Goal: Information Seeking & Learning: Learn about a topic

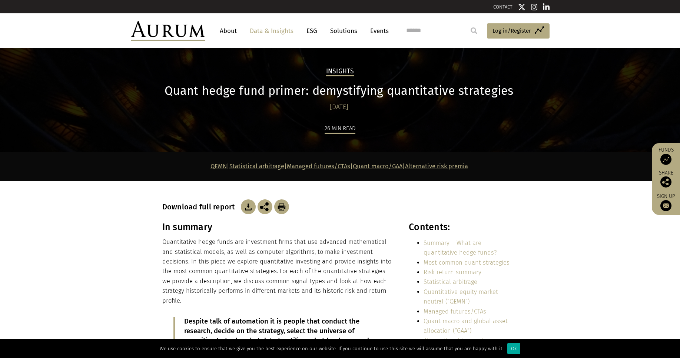
click at [467, 92] on h1 "Quant hedge fund primer: demystifying quantitative strategies" at bounding box center [339, 91] width 354 height 14
click at [247, 99] on div "Quant hedge fund primer: demystifying quantitative strategies [DATE]" at bounding box center [339, 98] width 354 height 29
click at [246, 97] on h1 "Quant hedge fund primer: demystifying quantitative strategies" at bounding box center [339, 91] width 354 height 14
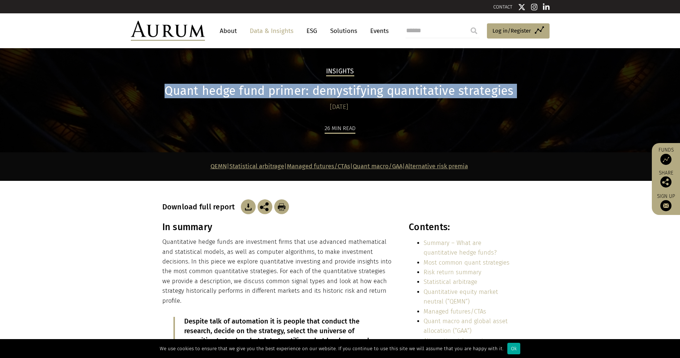
click at [246, 97] on h1 "Quant hedge fund primer: demystifying quantitative strategies" at bounding box center [339, 91] width 354 height 14
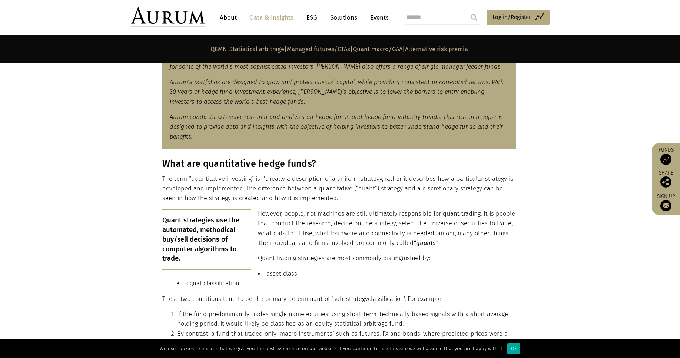
scroll to position [400, 0]
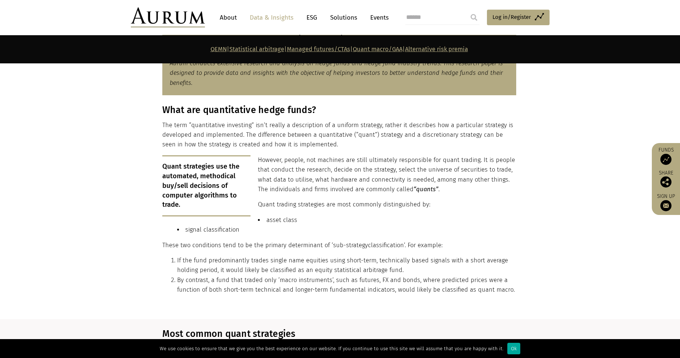
click at [366, 120] on p "The term “quantitative investing” isn’t really a description of a uniform strat…" at bounding box center [339, 134] width 354 height 29
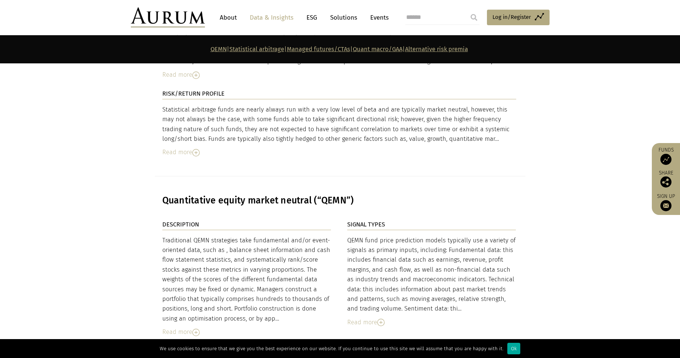
scroll to position [1555, 0]
